Goal: Navigation & Orientation: Find specific page/section

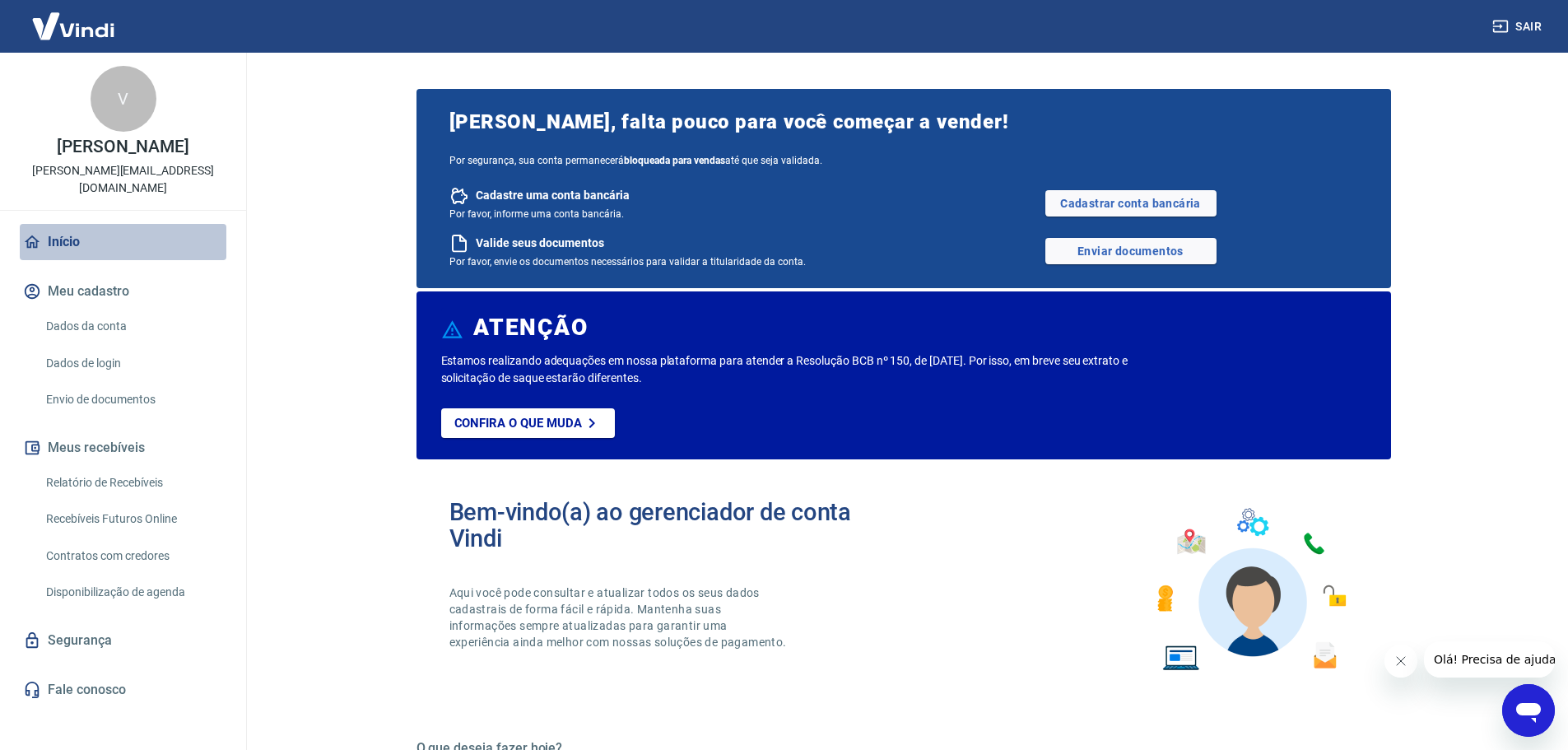
click at [58, 226] on link "Início" at bounding box center [123, 242] width 207 height 37
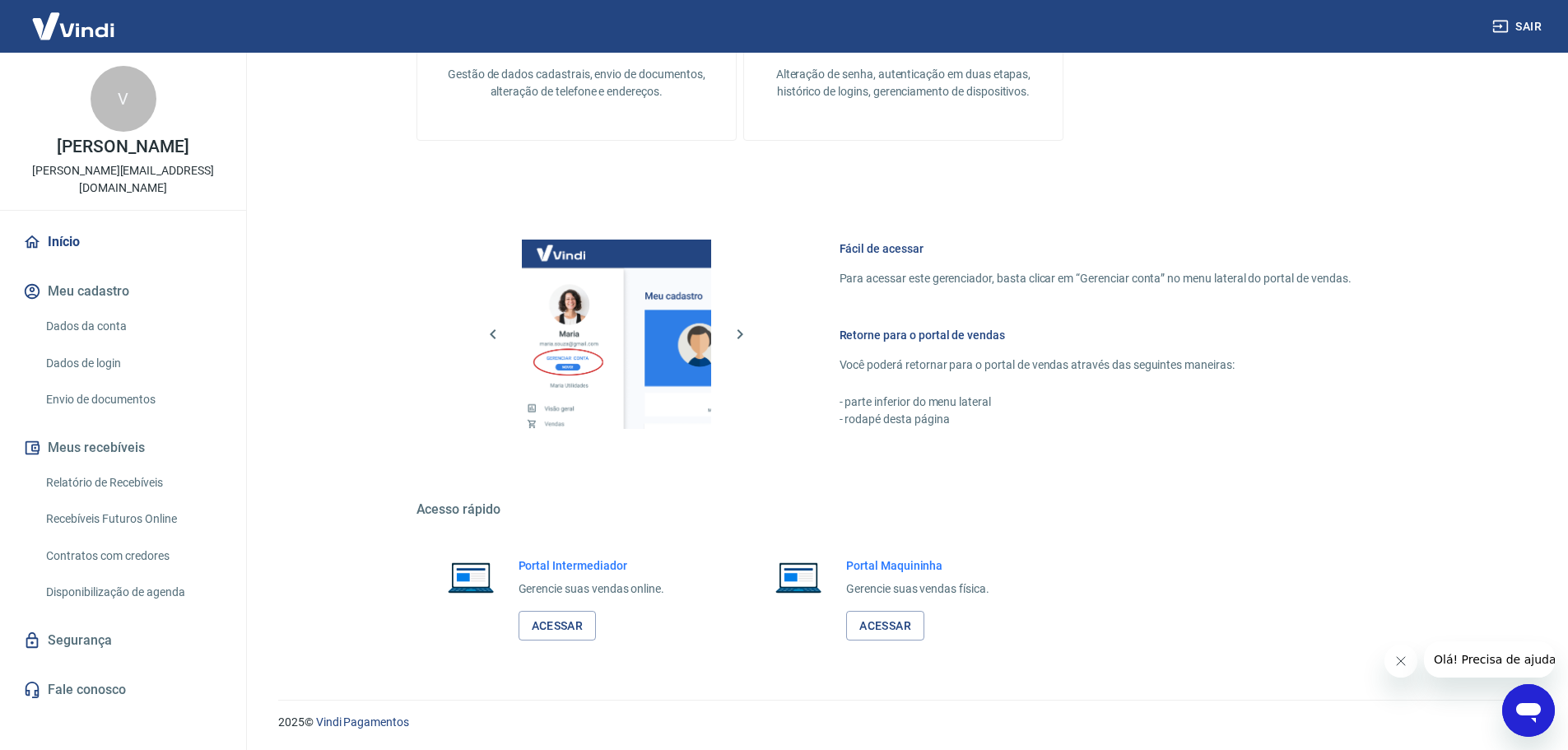
scroll to position [906, 0]
click at [893, 615] on link "Acessar" at bounding box center [885, 625] width 79 height 30
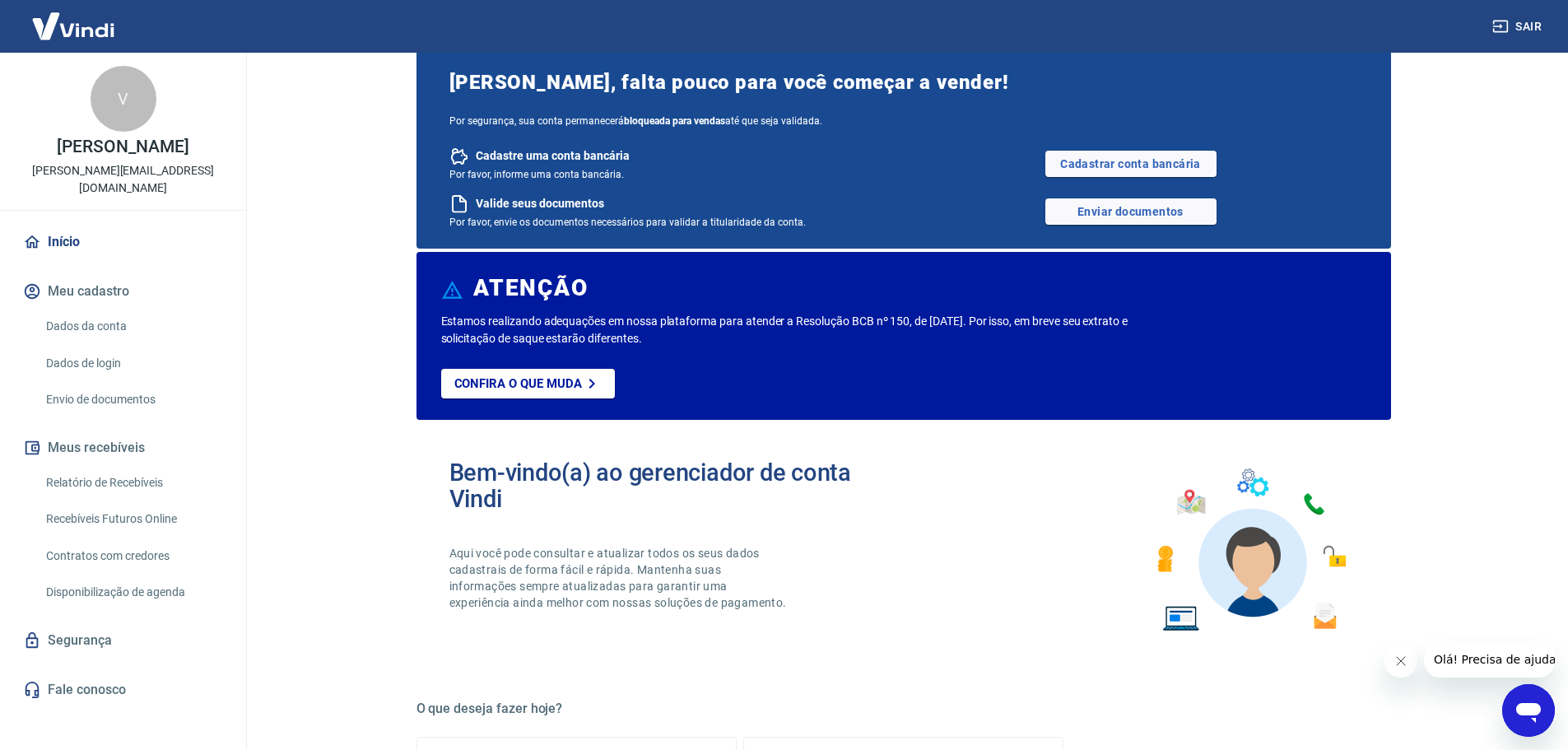
scroll to position [0, 0]
